Goal: Find specific page/section: Find specific page/section

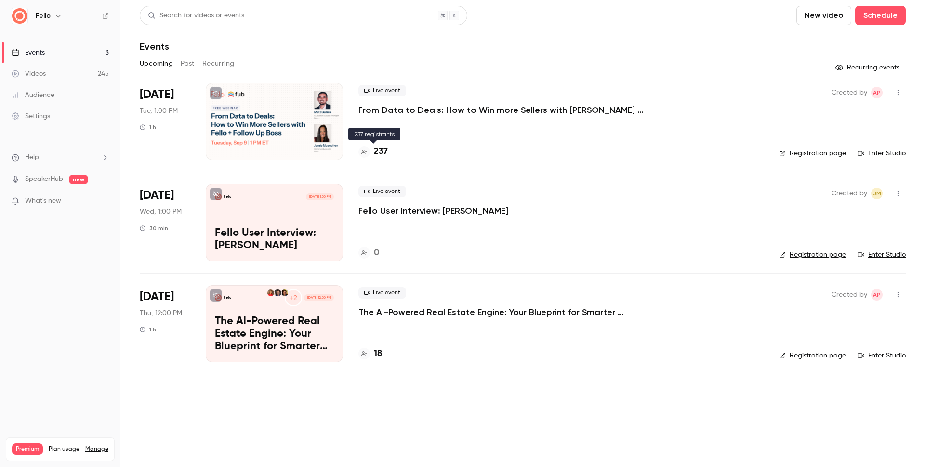
click at [379, 151] on h4 "237" at bounding box center [381, 151] width 14 height 13
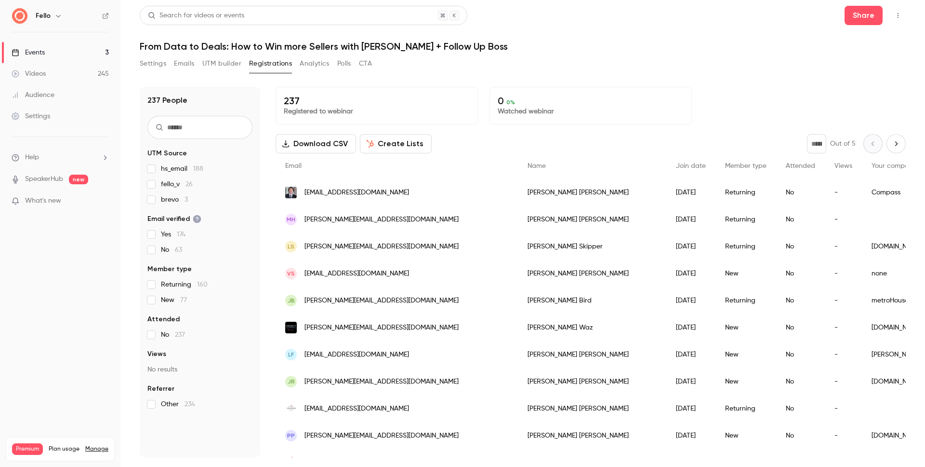
click at [154, 64] on button "Settings" at bounding box center [153, 63] width 27 height 15
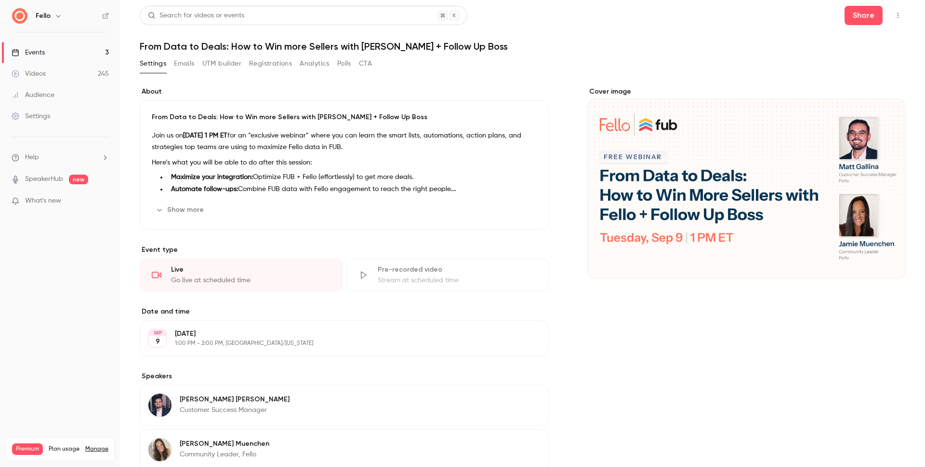
click at [93, 55] on link "Events 3" at bounding box center [60, 52] width 120 height 21
